Goal: Submit feedback/report problem

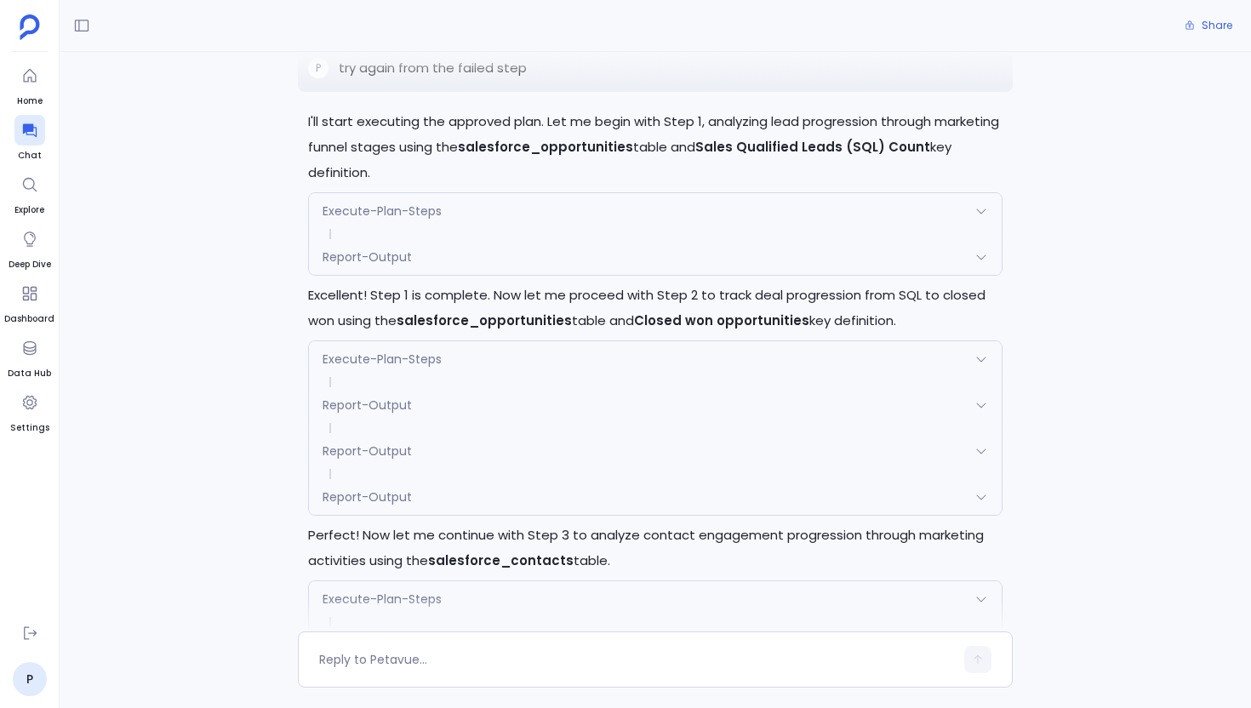
scroll to position [8531, 0]
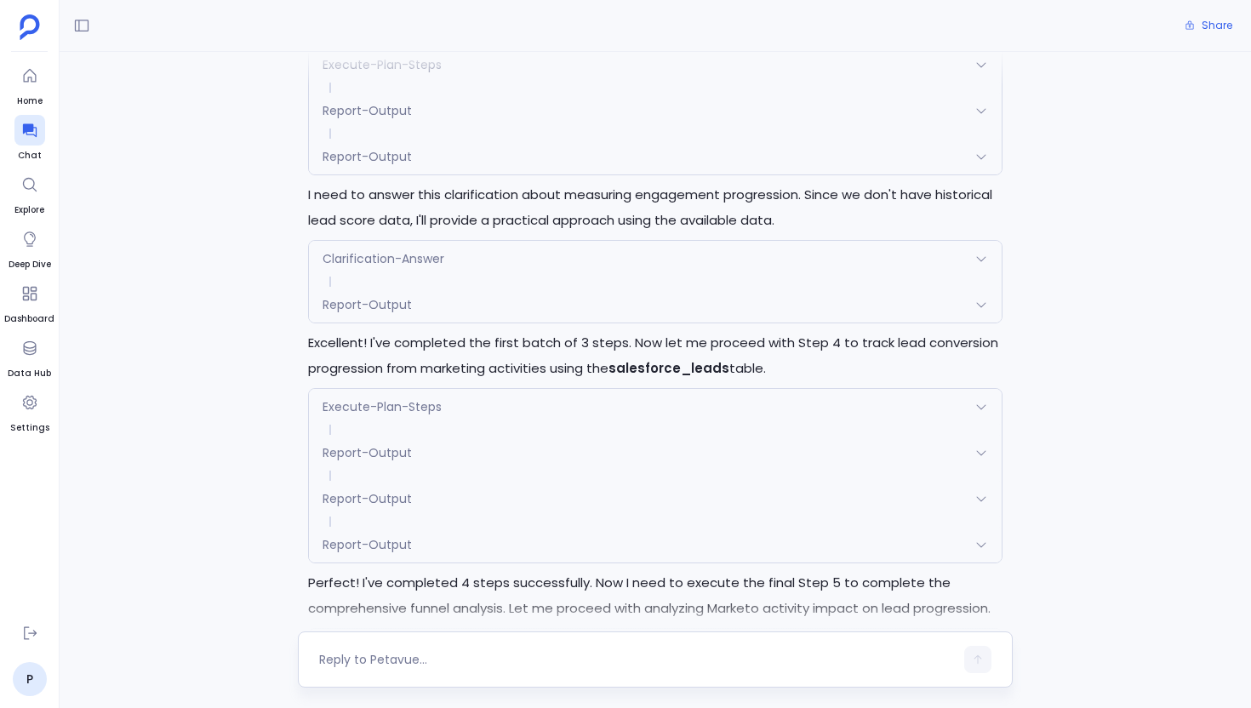
click at [556, 638] on div at bounding box center [655, 660] width 715 height 56
click at [523, 660] on textarea at bounding box center [636, 659] width 635 height 17
type textarea "try step 5 again"
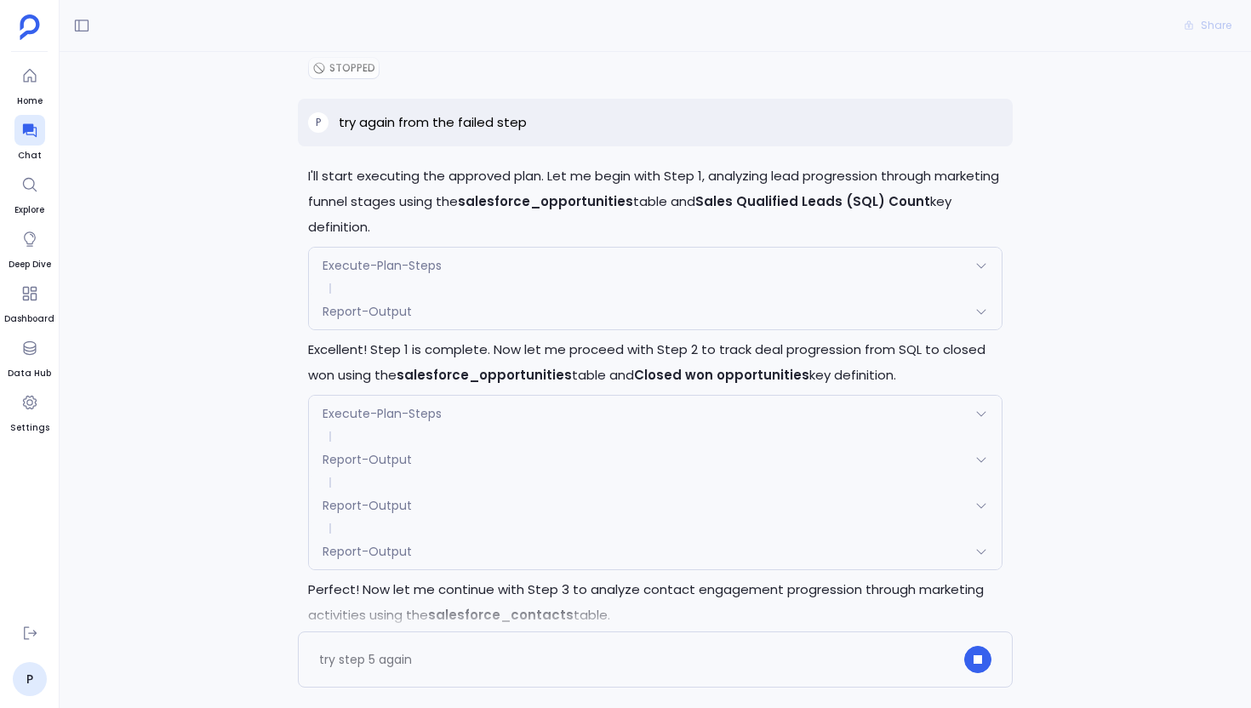
scroll to position [7867, 0]
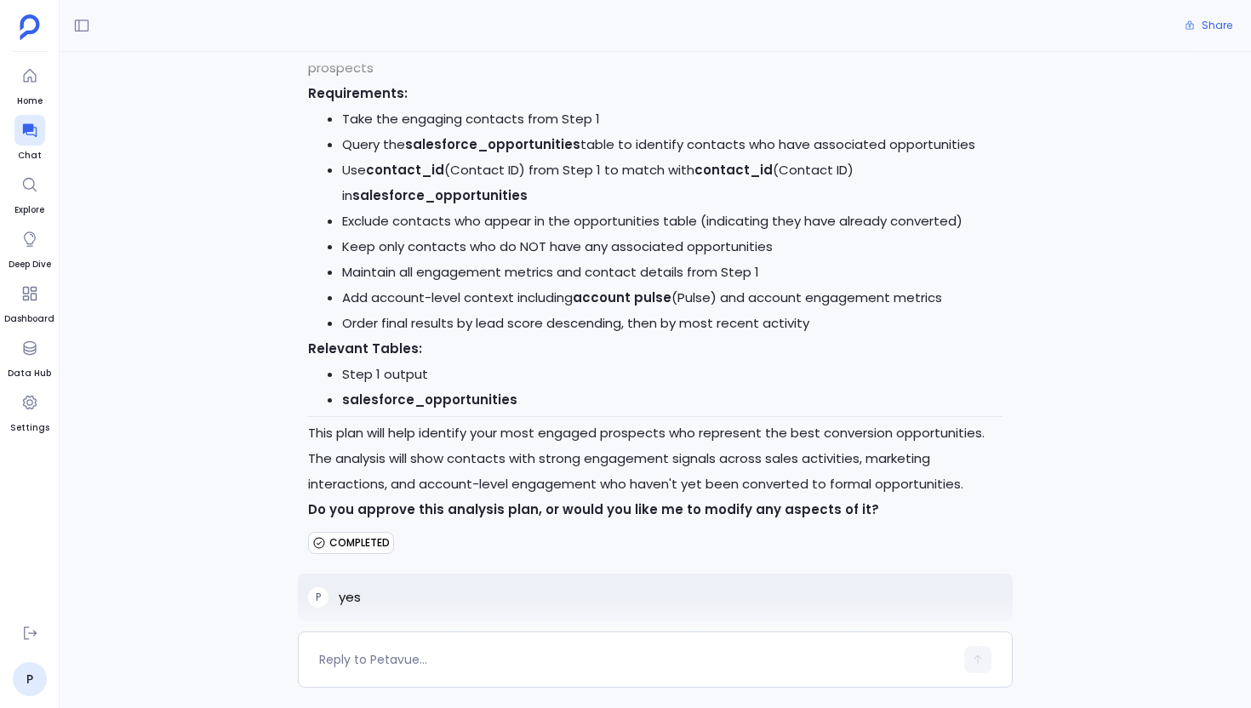
scroll to position [1394, 0]
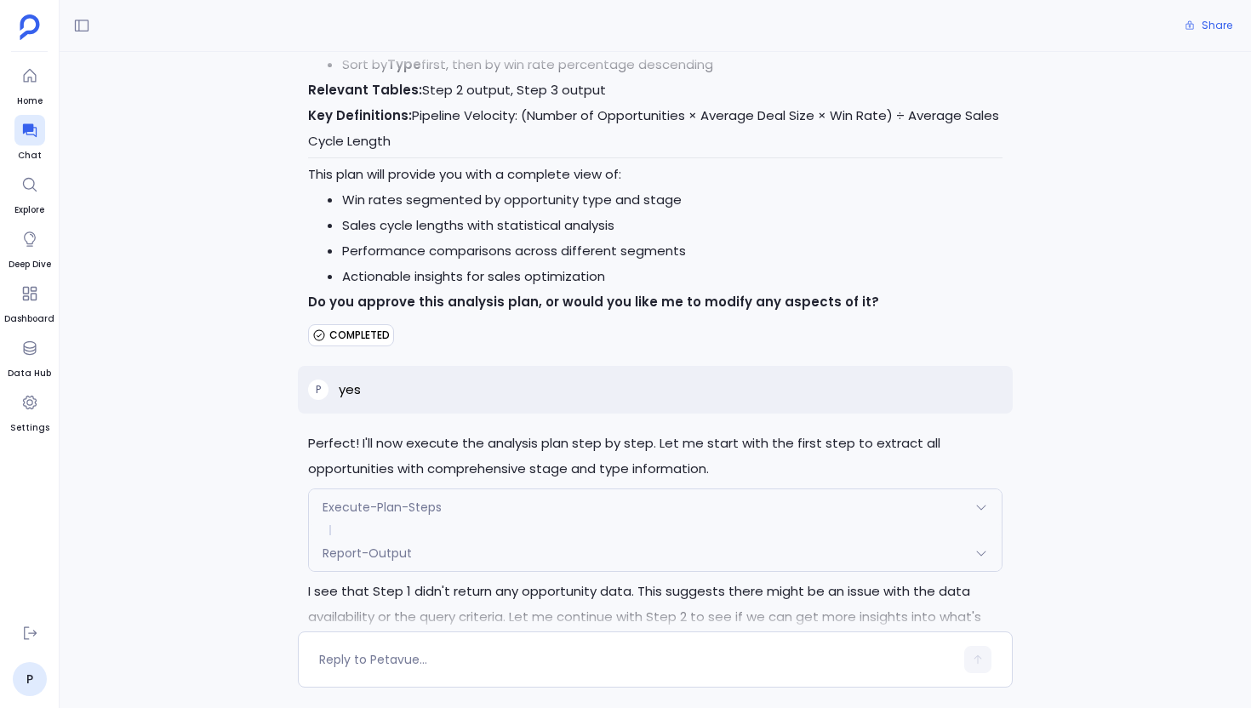
scroll to position [1659, 0]
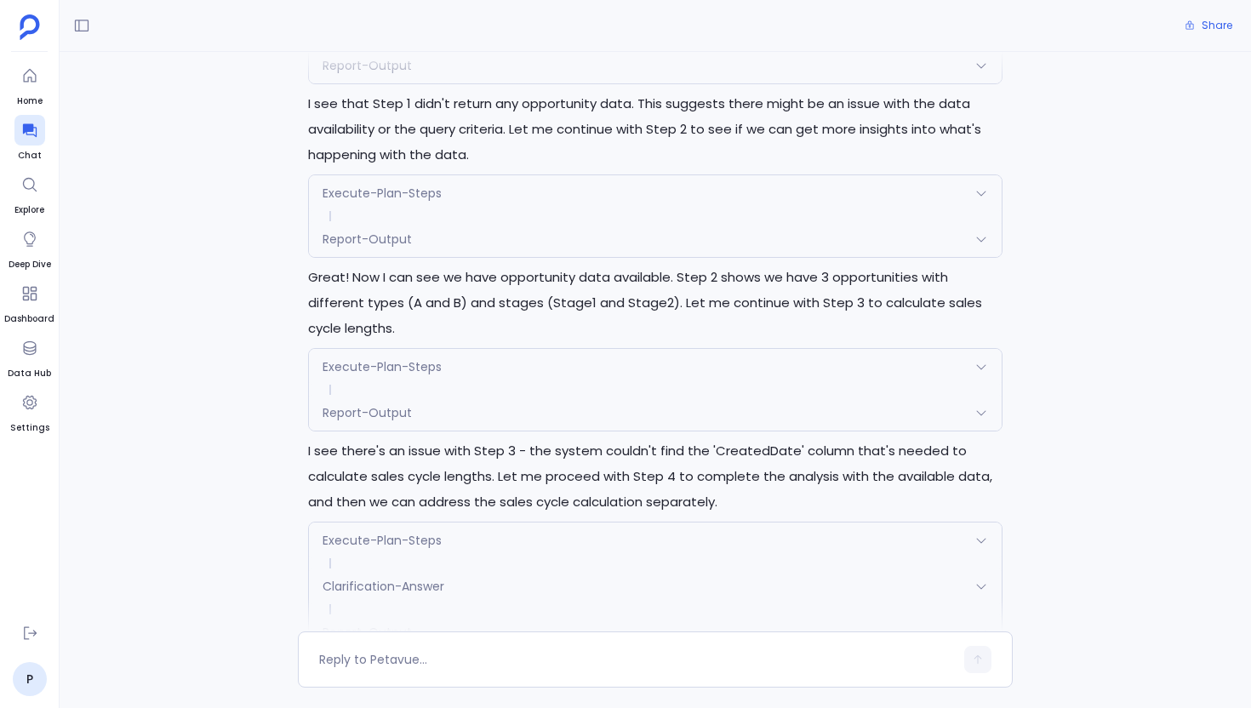
scroll to position [2289, 0]
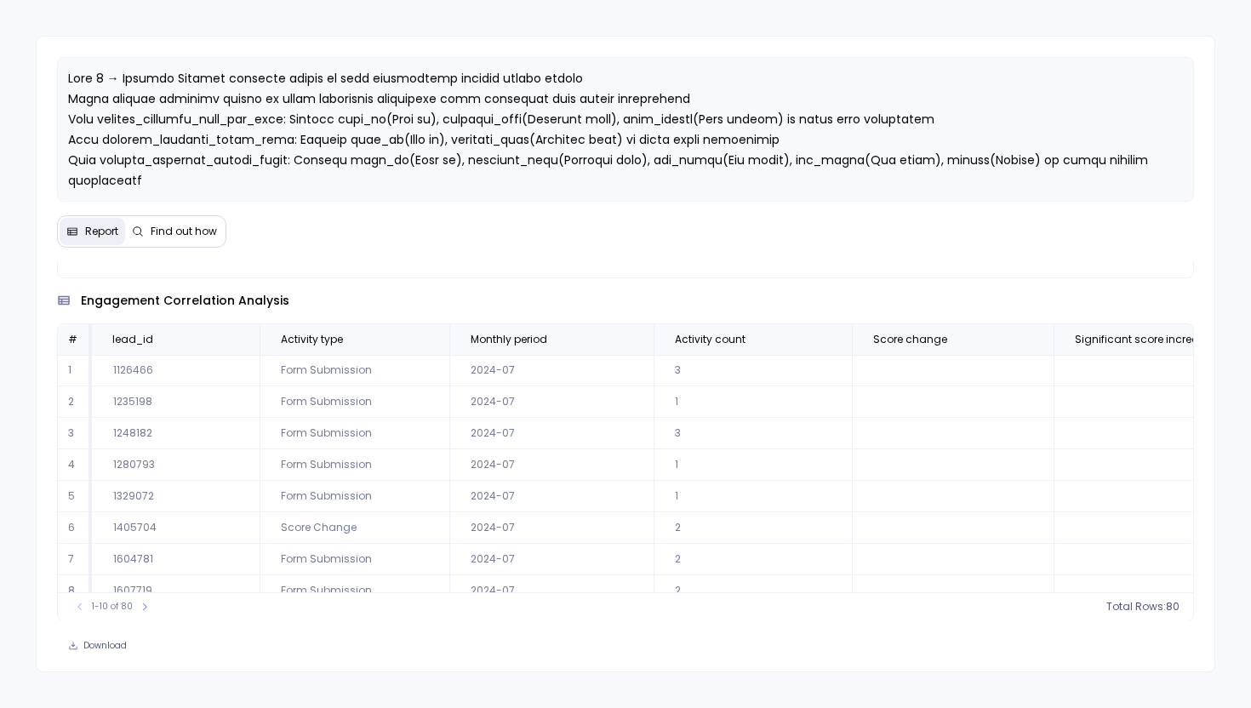
scroll to position [82, 0]
